Goal: Task Accomplishment & Management: Manage account settings

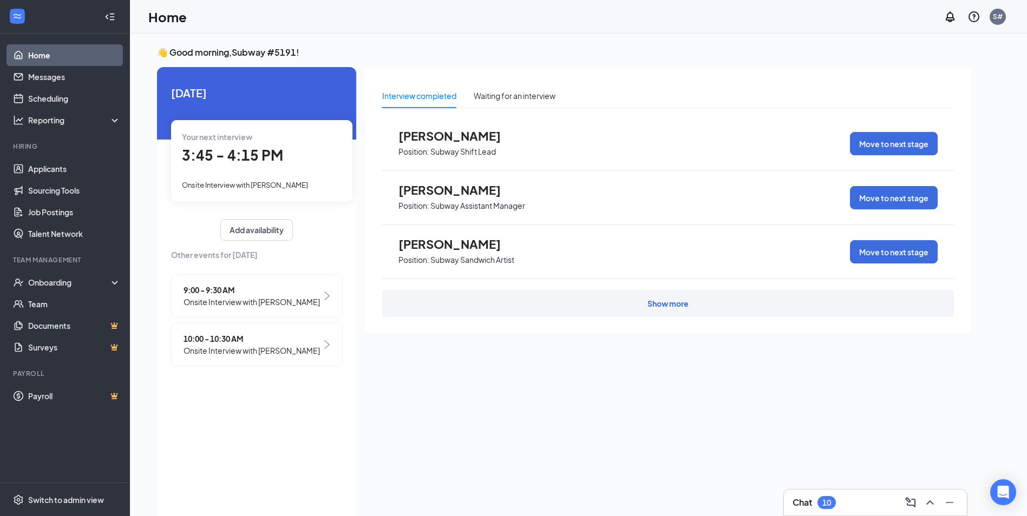
click at [321, 293] on div "9:00 - 9:30 AM Onsite Interview with [PERSON_NAME]" at bounding box center [256, 295] width 171 height 43
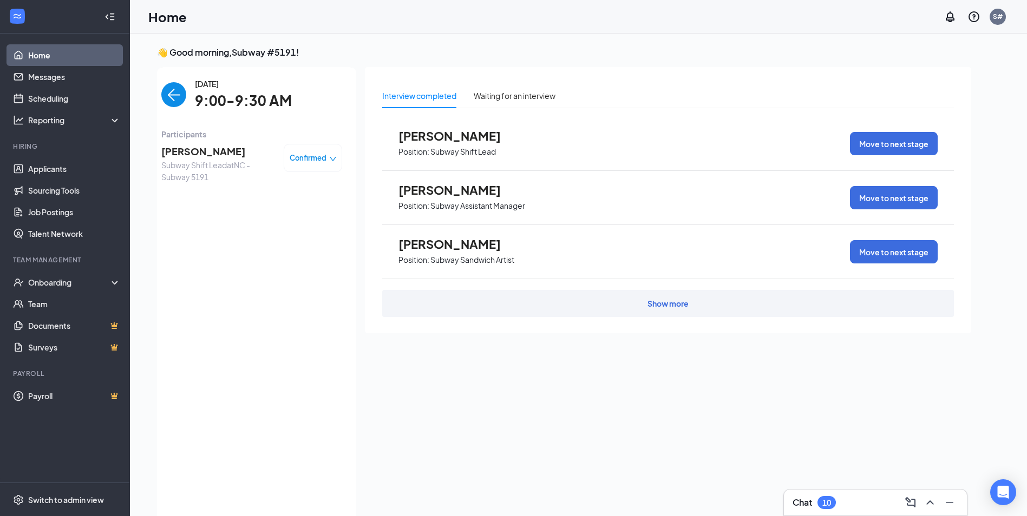
scroll to position [4, 0]
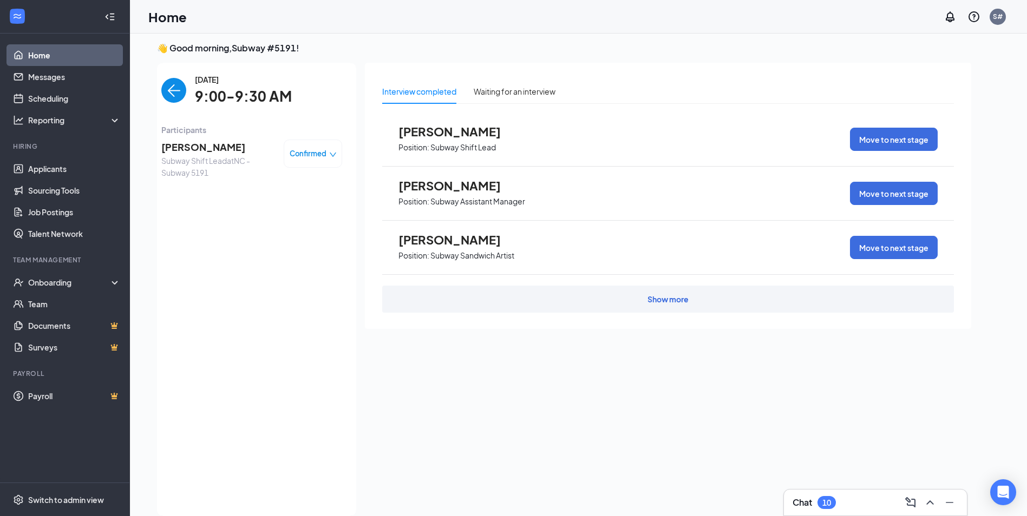
click at [607, 393] on div "Interview completed Waiting for an interview [PERSON_NAME] Position: Subway Shi…" at bounding box center [668, 286] width 606 height 447
click at [333, 153] on icon "down" at bounding box center [333, 155] width 8 height 8
click at [302, 220] on span "Mark as no-show" at bounding box center [283, 221] width 60 height 12
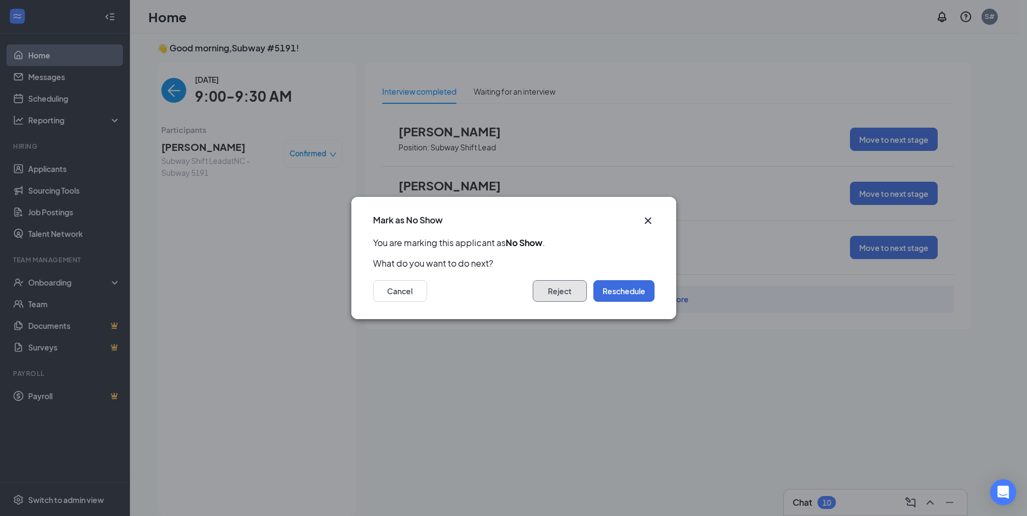
click at [561, 293] on button "Reject" at bounding box center [559, 291] width 54 height 22
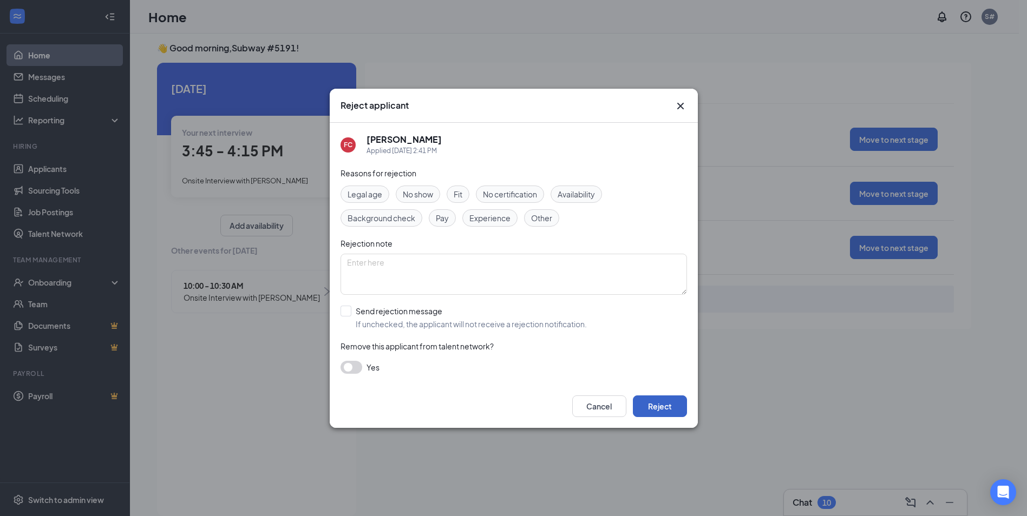
click at [665, 401] on button "Reject" at bounding box center [660, 407] width 54 height 22
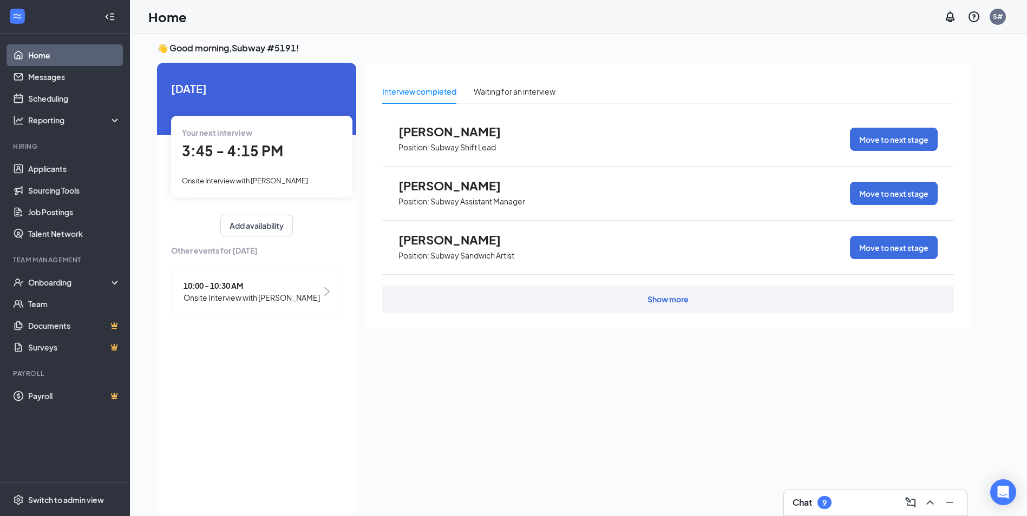
click at [331, 299] on div "10:00 - 10:30 AM Onsite Interview with [PERSON_NAME]" at bounding box center [256, 291] width 171 height 43
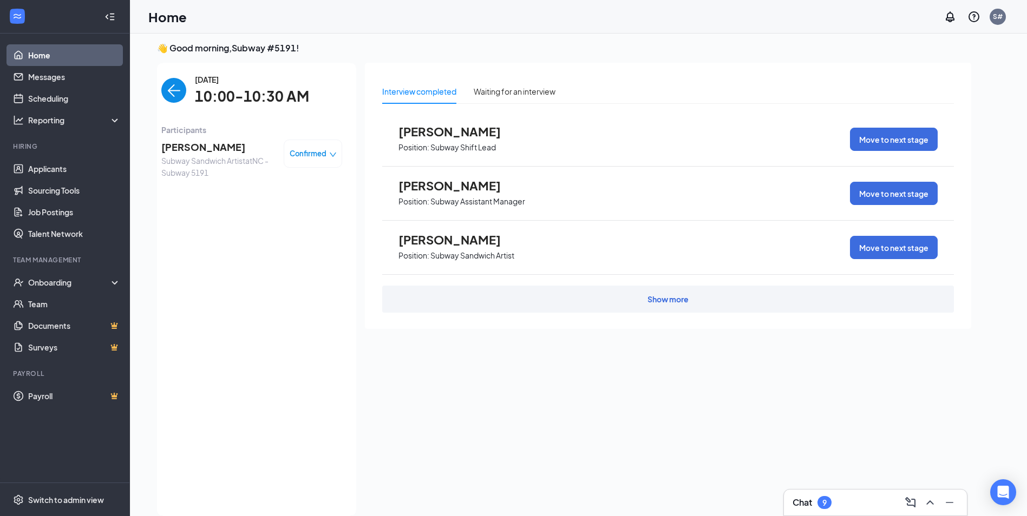
click at [329, 154] on icon "down" at bounding box center [333, 155] width 8 height 8
click at [296, 220] on span "Mark as no-show" at bounding box center [283, 221] width 60 height 12
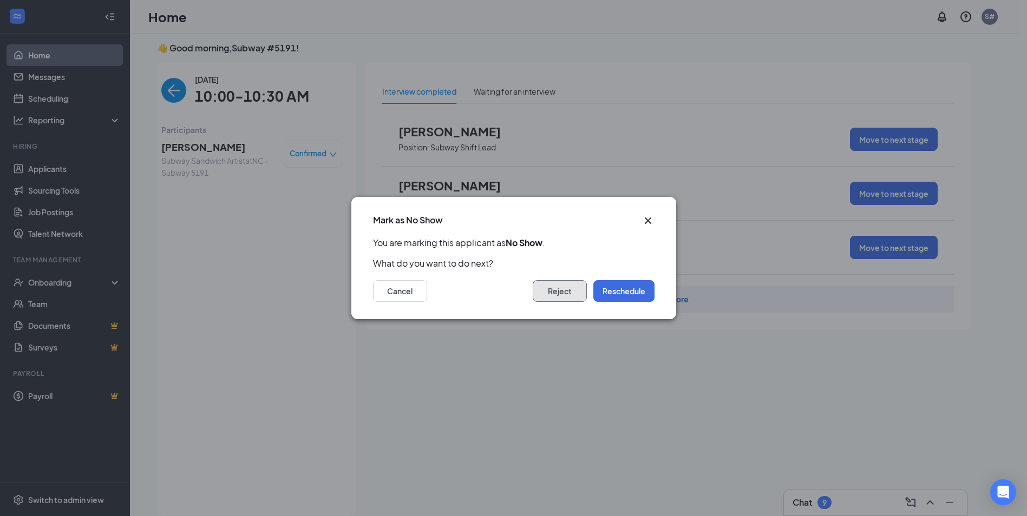
click at [568, 291] on button "Reject" at bounding box center [559, 291] width 54 height 22
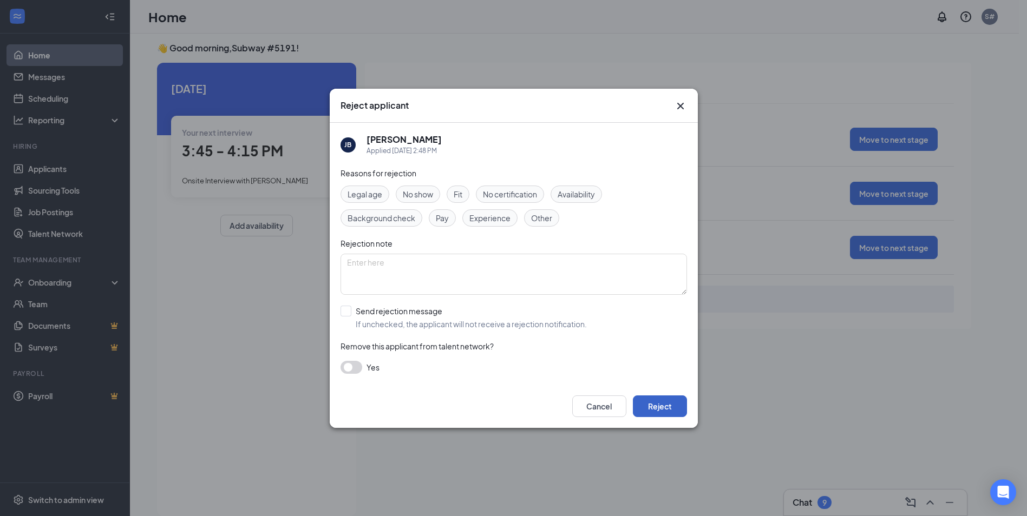
click at [673, 405] on button "Reject" at bounding box center [660, 407] width 54 height 22
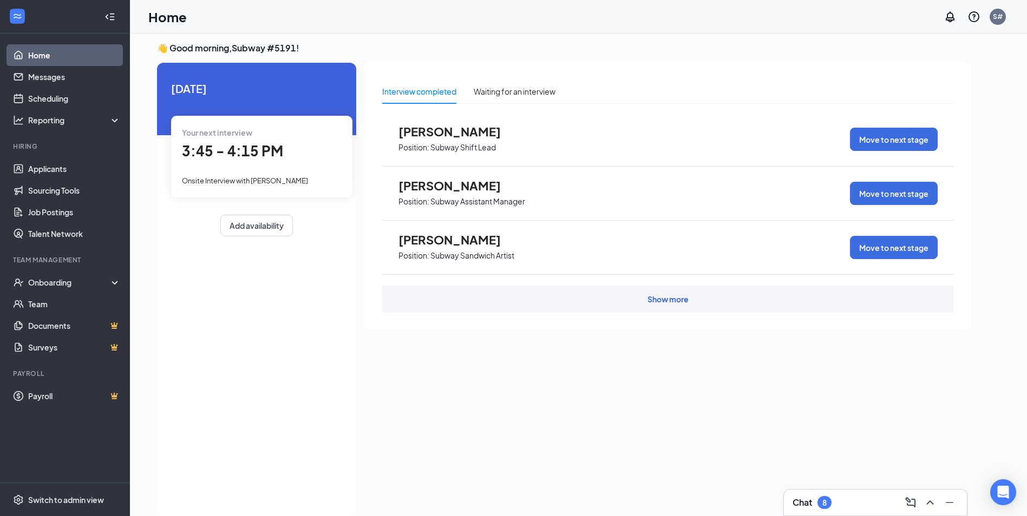
scroll to position [23, 0]
